Goal: Information Seeking & Learning: Find contact information

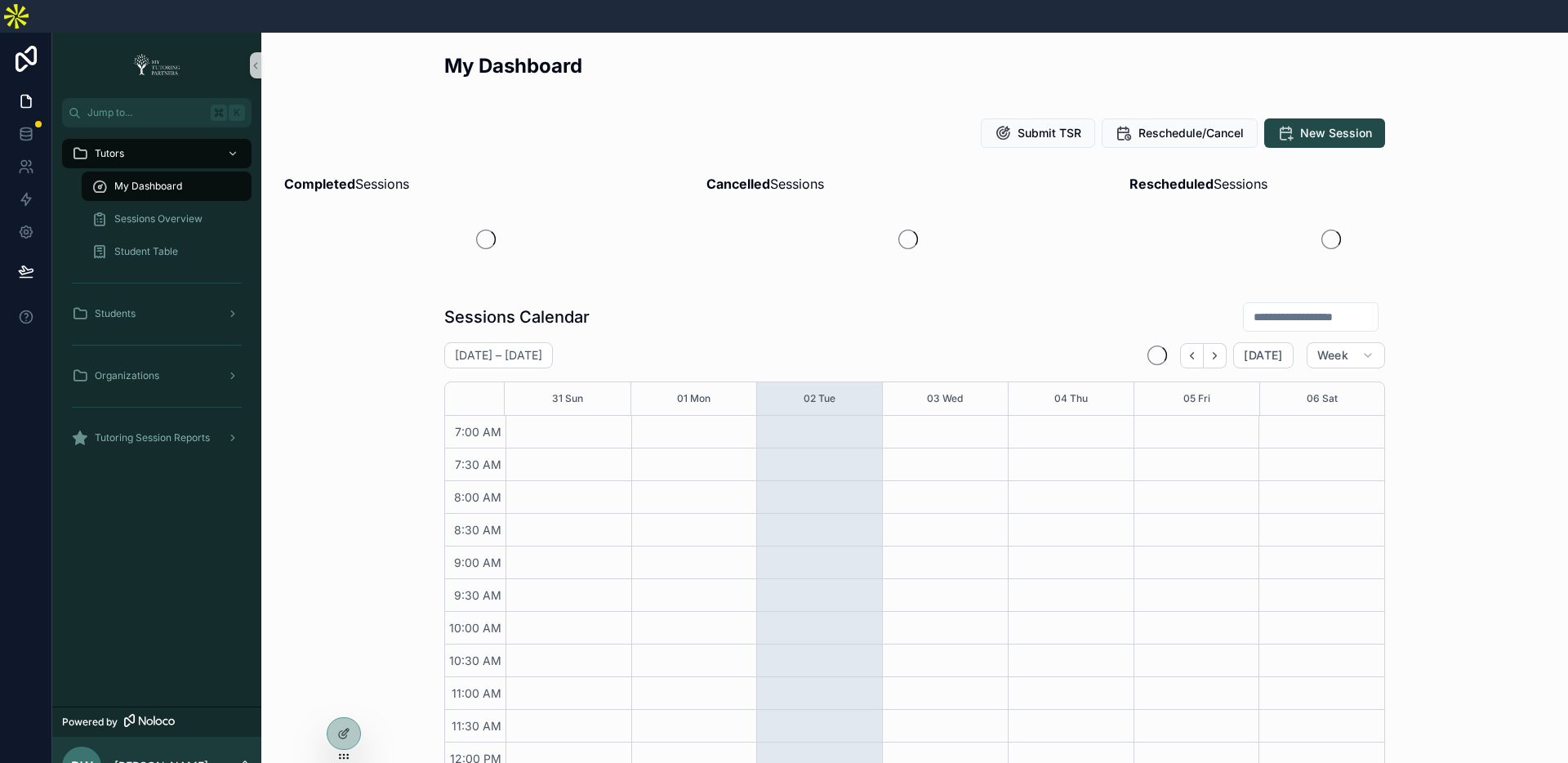
scroll to position [392, 0]
click at [347, 699] on icon at bounding box center [343, 699] width 13 height 13
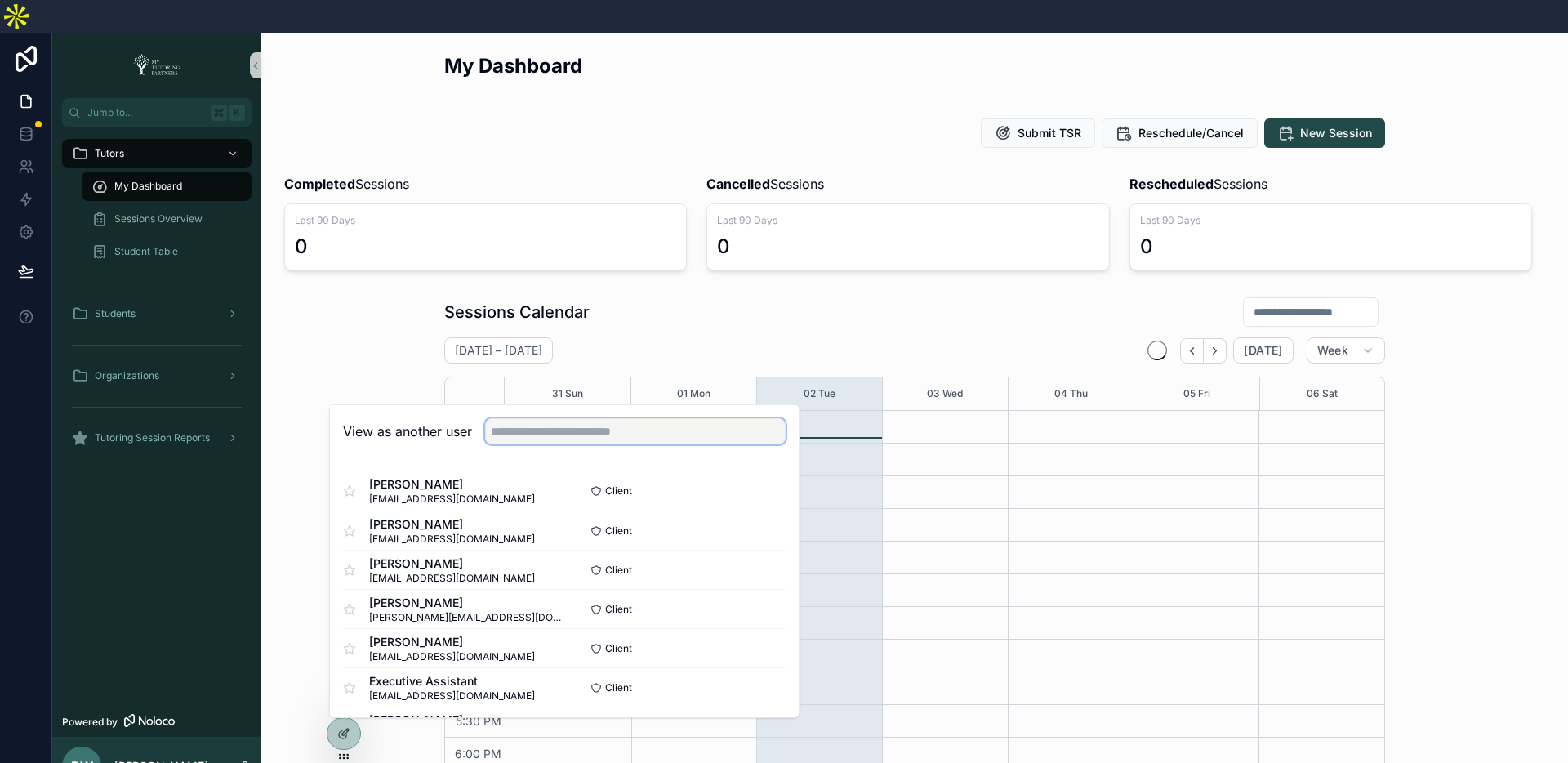
click at [584, 419] on input "text" at bounding box center [636, 432] width 300 height 26
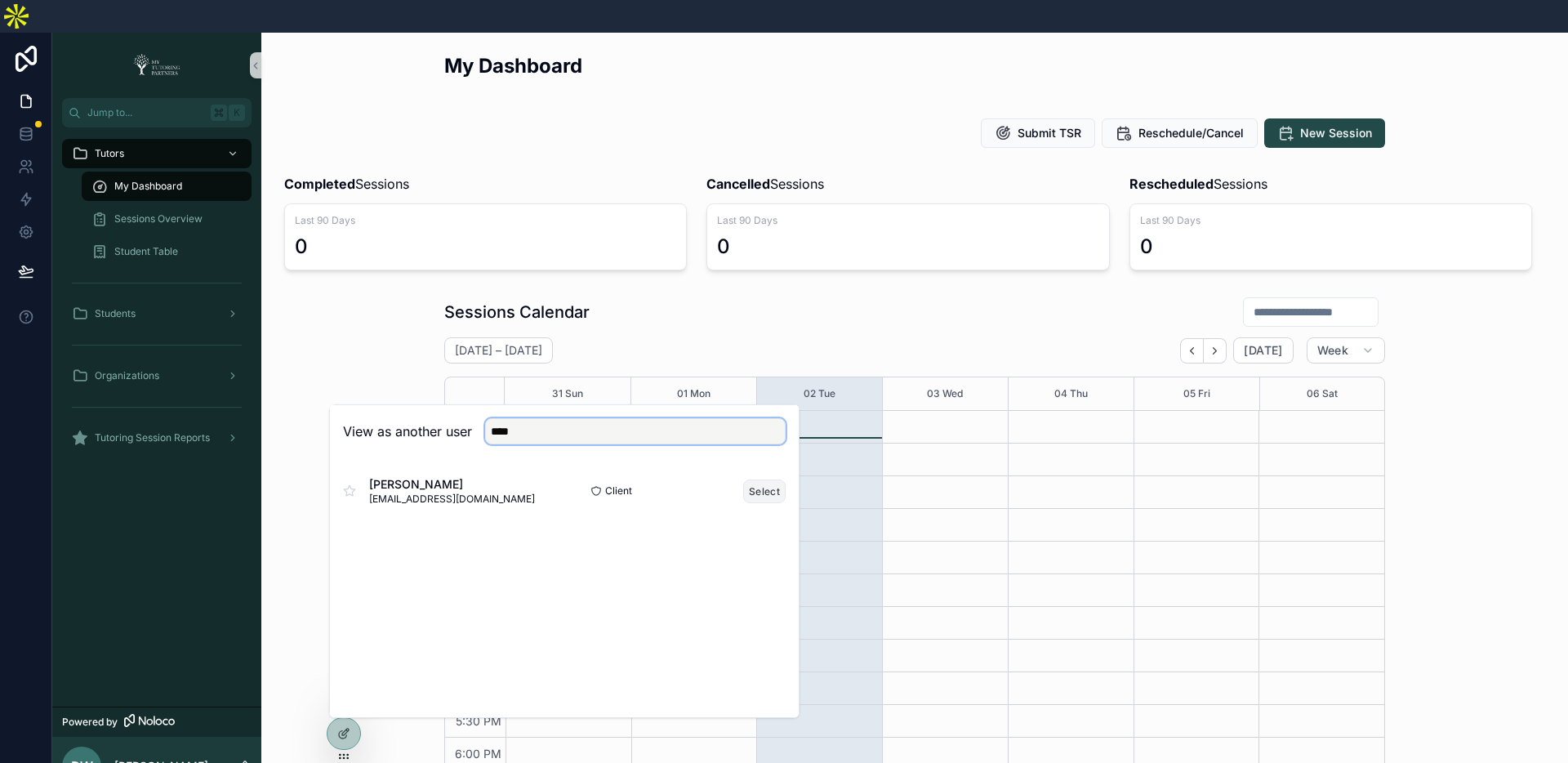
type input "****"
click at [758, 480] on button "Select" at bounding box center [765, 491] width 42 height 24
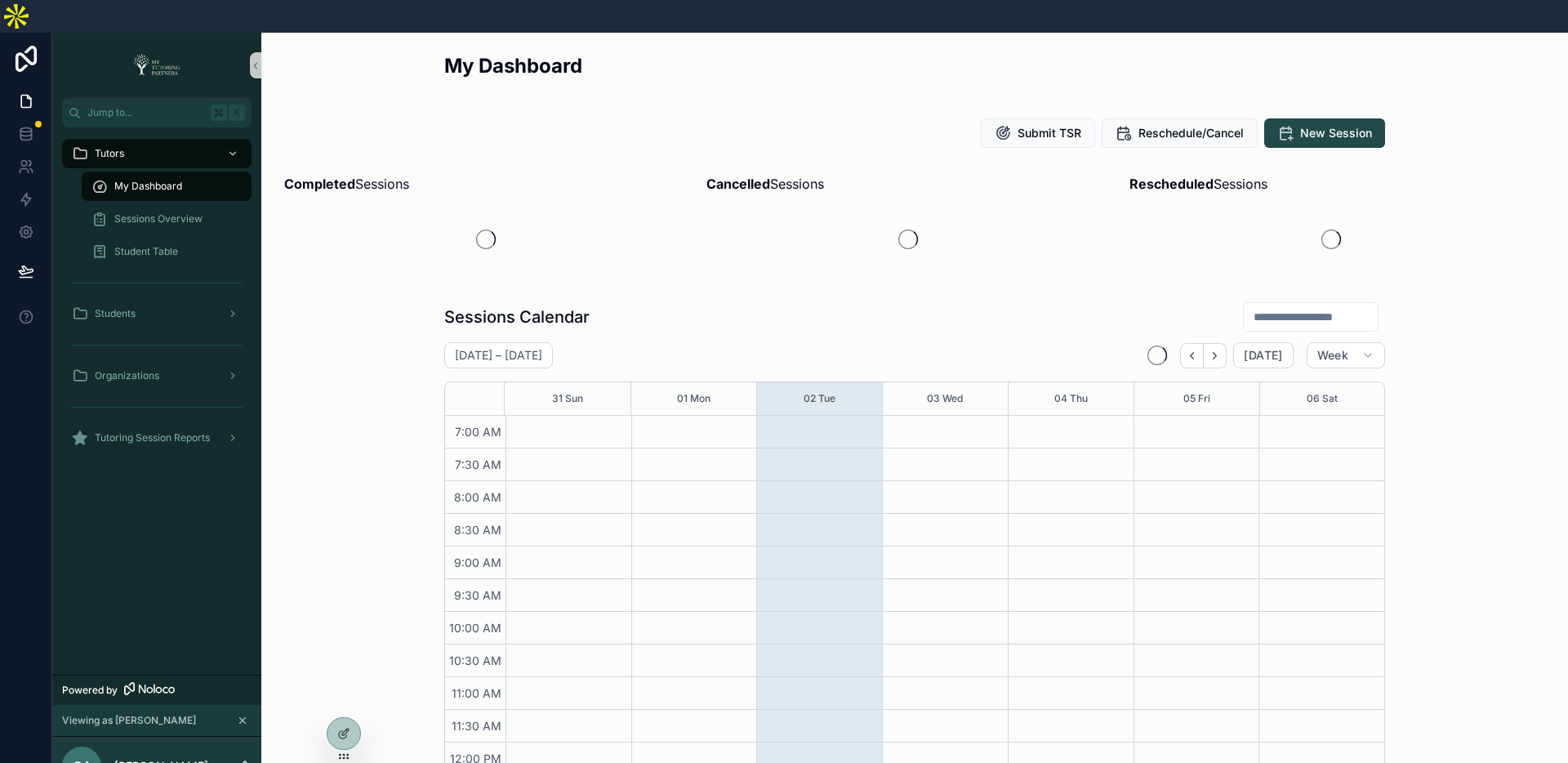
scroll to position [392, 0]
click at [351, 696] on div at bounding box center [344, 699] width 26 height 26
click at [343, 703] on icon at bounding box center [343, 699] width 13 height 13
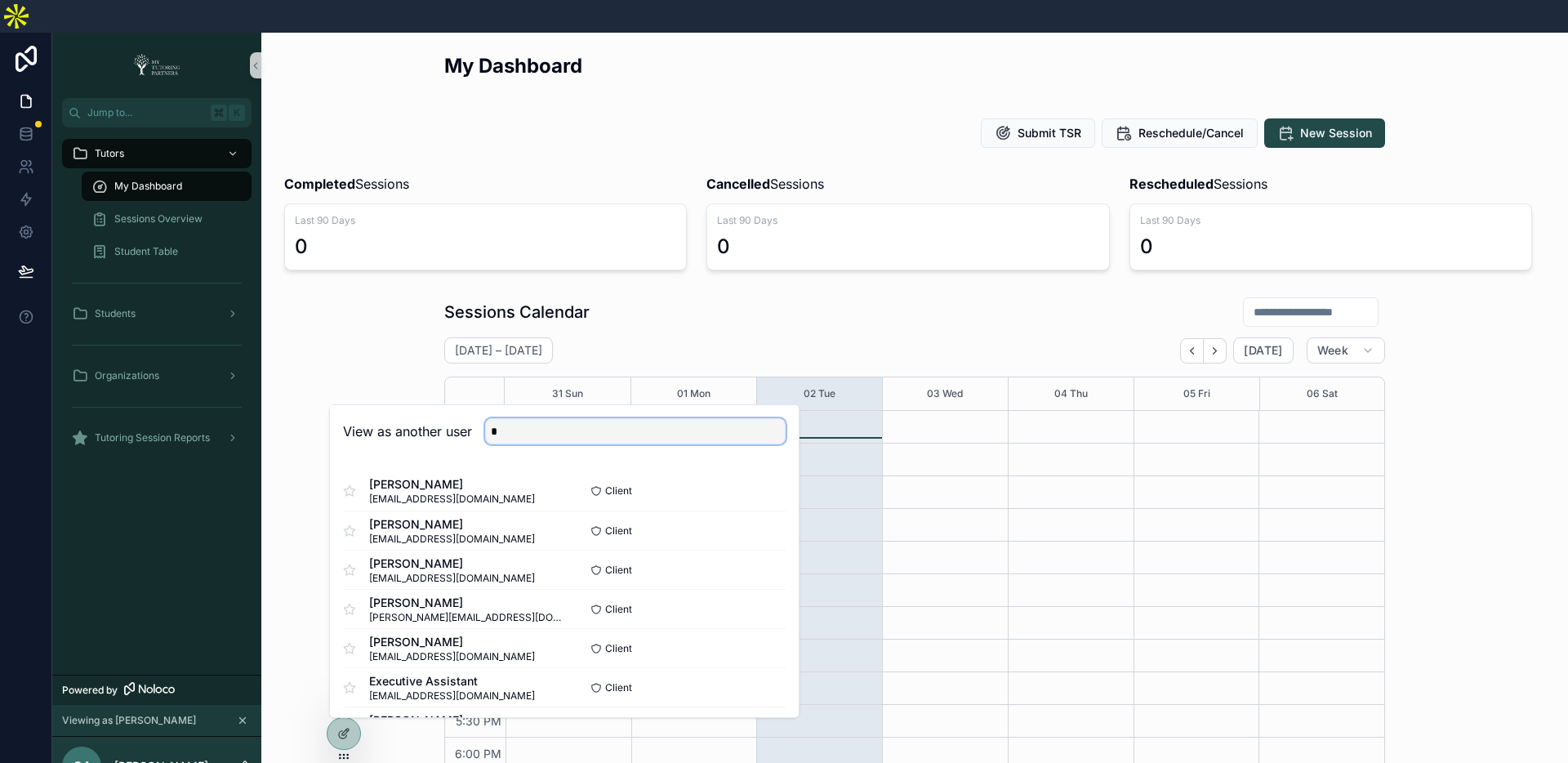
click at [601, 419] on input "*" at bounding box center [636, 432] width 300 height 26
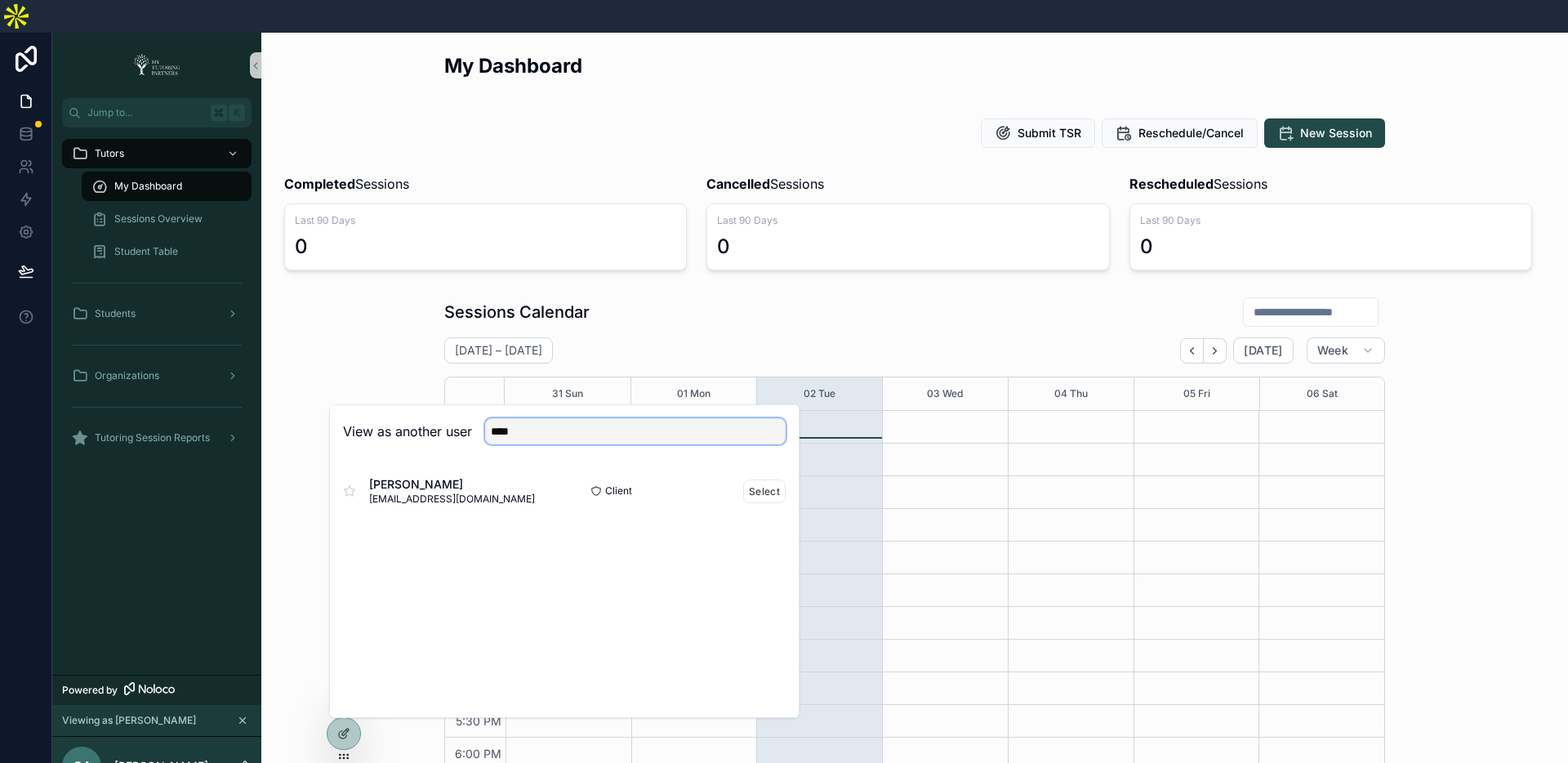
type input "****"
drag, startPoint x: 457, startPoint y: 467, endPoint x: 730, endPoint y: 312, distance: 313.9
click at [368, 476] on div "[PERSON_NAME] [EMAIL_ADDRESS][DOMAIN_NAME]" at bounding box center [454, 490] width 222 height 29
copy span "[EMAIL_ADDRESS][DOMAIN_NAME]"
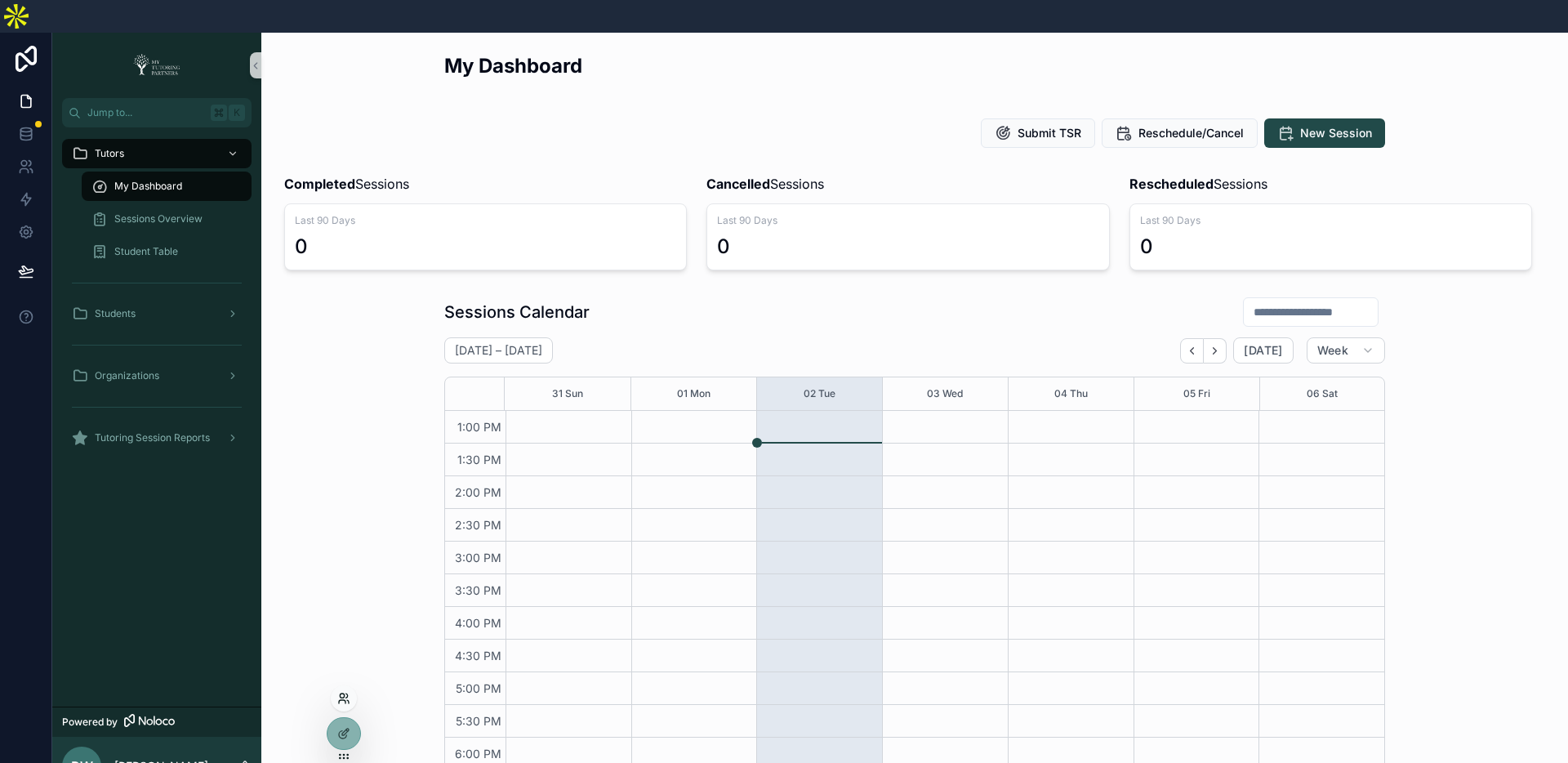
click at [346, 698] on icon at bounding box center [347, 695] width 2 height 4
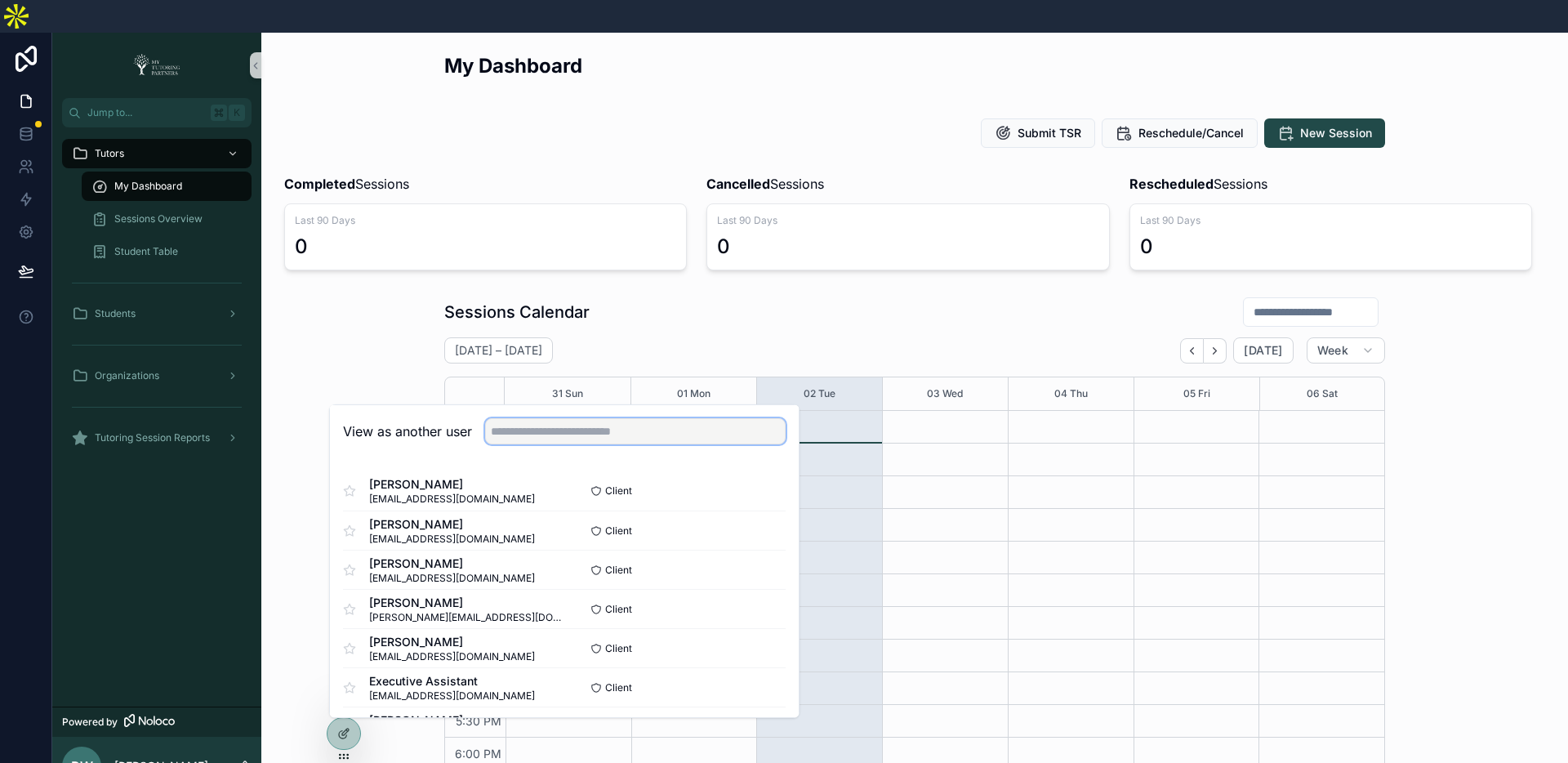
click at [592, 419] on input "text" at bounding box center [636, 432] width 300 height 26
click at [755, 558] on button "Select" at bounding box center [765, 570] width 42 height 24
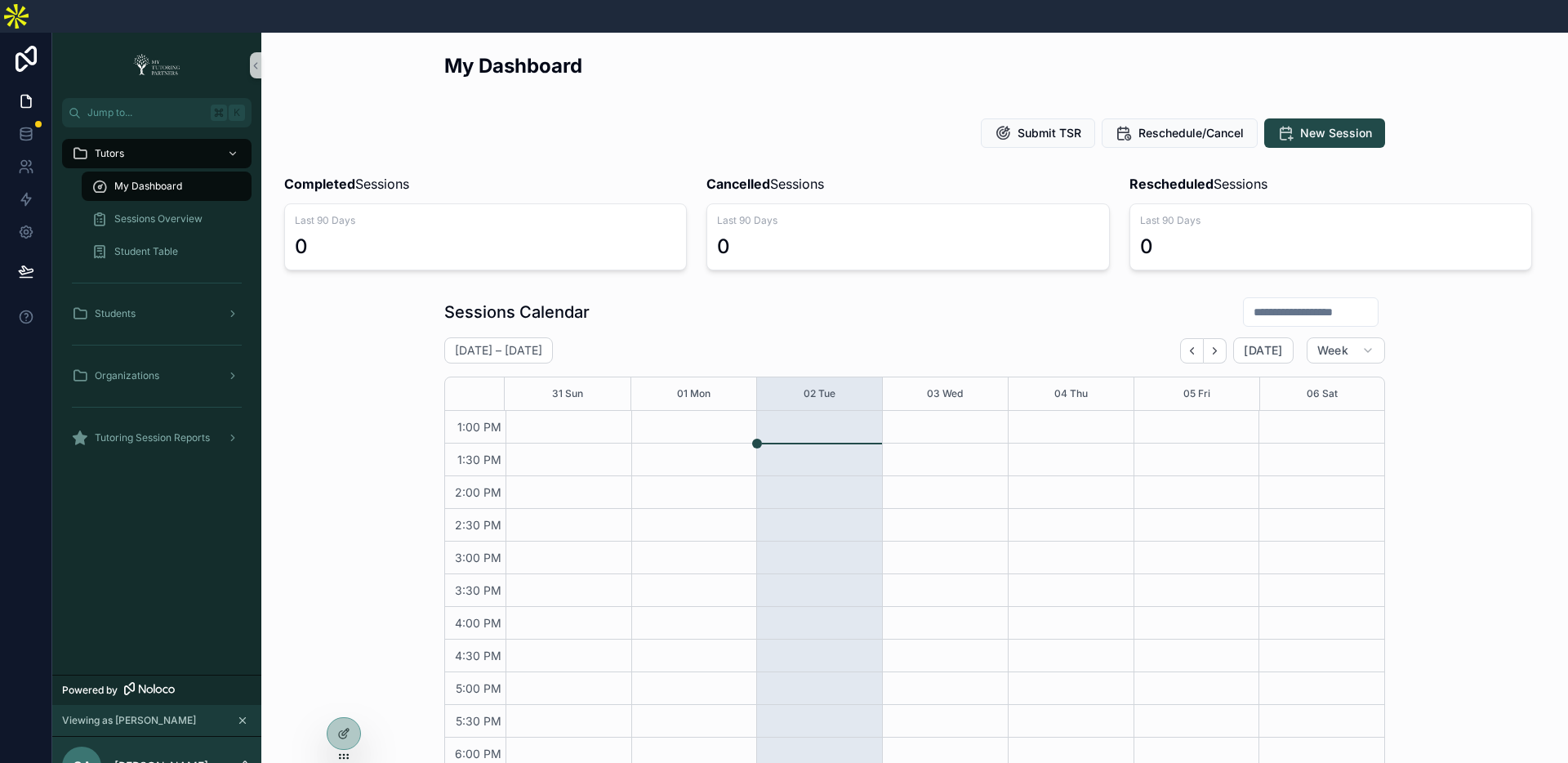
click at [1436, 290] on div "Sessions Calendar August 31 – September 06 Today Week 31 Sun 01 Mon 02 Tue 03 W…" at bounding box center [915, 582] width 1281 height 585
click at [181, 213] on span "Sessions Overview" at bounding box center [159, 219] width 88 height 13
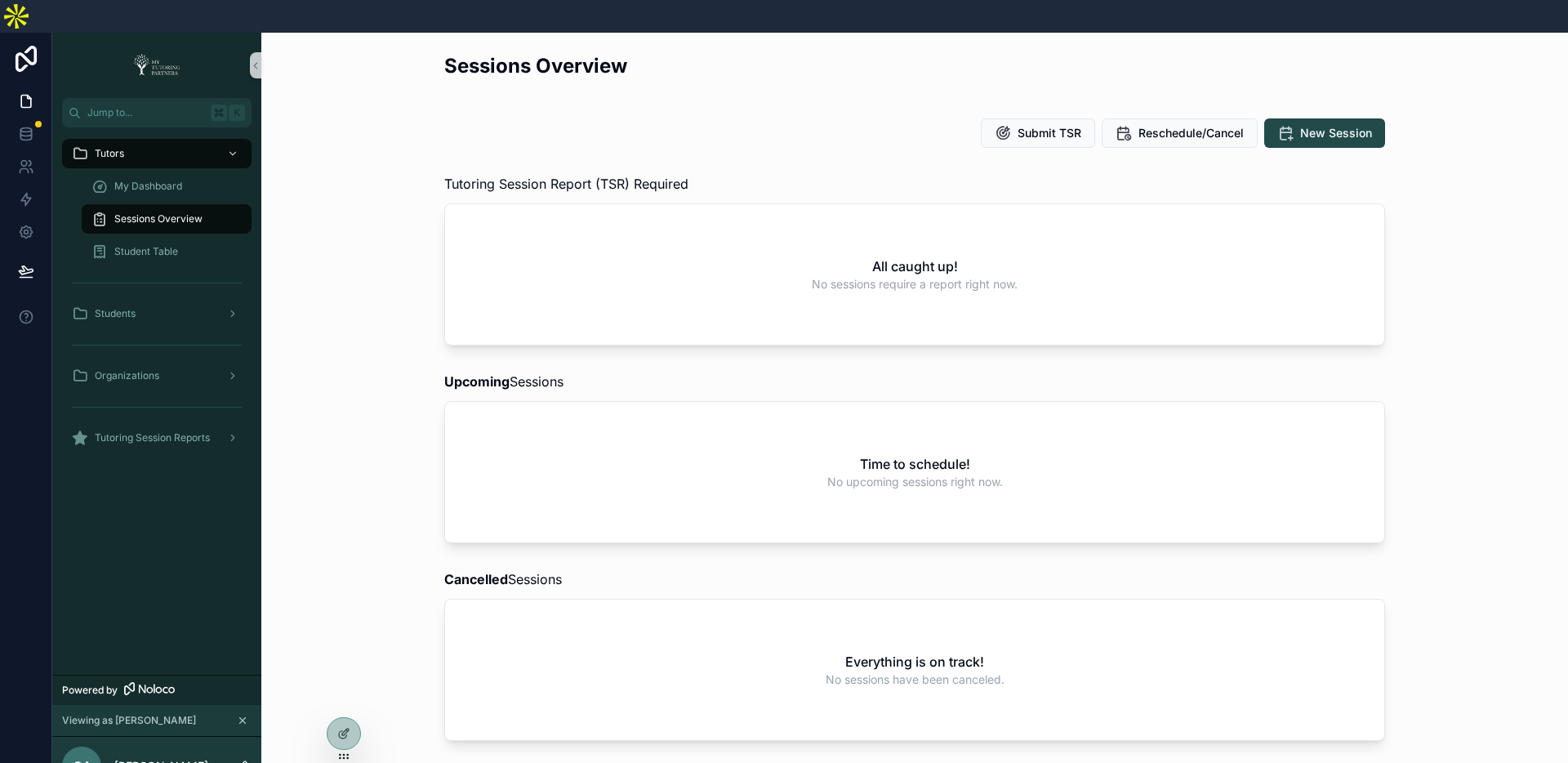
scroll to position [1, 0]
drag, startPoint x: 440, startPoint y: 153, endPoint x: 722, endPoint y: 157, distance: 282.0
click at [722, 167] on div "Tutoring Session Report (TSR) Required All caught up! No sessions require a rep…" at bounding box center [915, 259] width 1281 height 185
click at [711, 174] on div "Tutoring Session Report (TSR) Required" at bounding box center [915, 184] width 941 height 19
